Goal: Find specific page/section: Find specific page/section

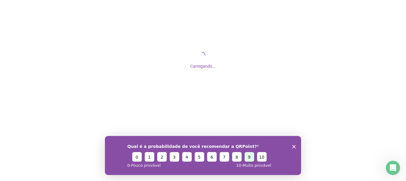
click at [248, 157] on button "9" at bounding box center [250, 156] width 10 height 10
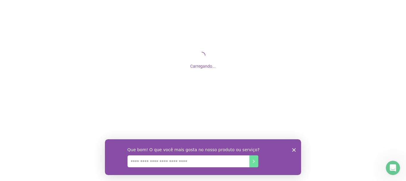
click at [296, 148] on div "Que bom! O que você mais gosta no nosso produto ou serviço?" at bounding box center [203, 157] width 196 height 36
click at [295, 150] on icon "Encerrar pesquisa" at bounding box center [294, 150] width 4 height 4
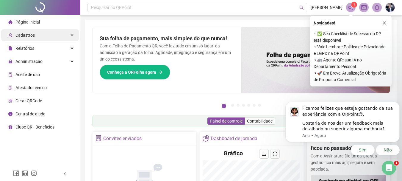
click at [51, 35] on div "Cadastros" at bounding box center [40, 35] width 78 height 12
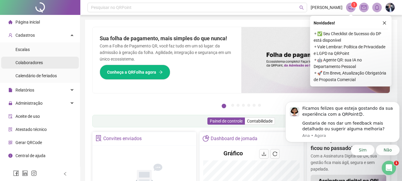
click at [35, 63] on span "Colaboradores" at bounding box center [28, 62] width 27 height 5
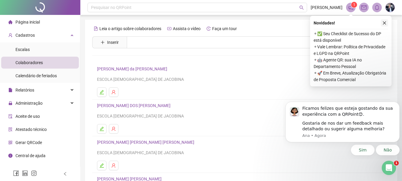
click at [386, 21] on icon "close" at bounding box center [384, 23] width 4 height 4
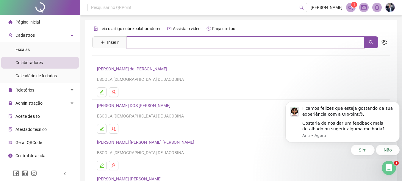
click at [201, 42] on input "text" at bounding box center [245, 42] width 237 height 12
click at [370, 44] on icon "search" at bounding box center [370, 42] width 5 height 5
click at [368, 41] on button "button" at bounding box center [371, 42] width 14 height 12
type input "******"
